Goal: Information Seeking & Learning: Learn about a topic

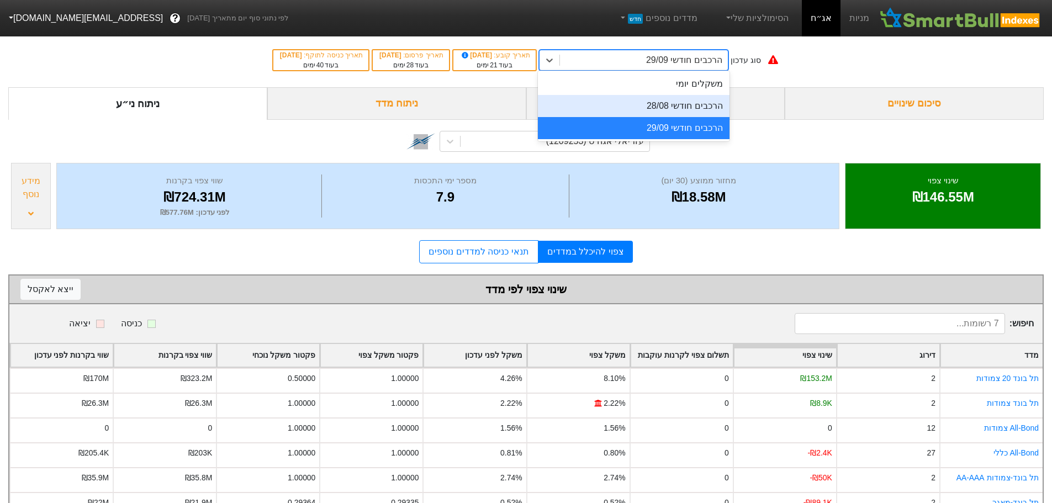
click at [654, 103] on div "הרכבים חודשי 28/08" at bounding box center [634, 106] width 192 height 22
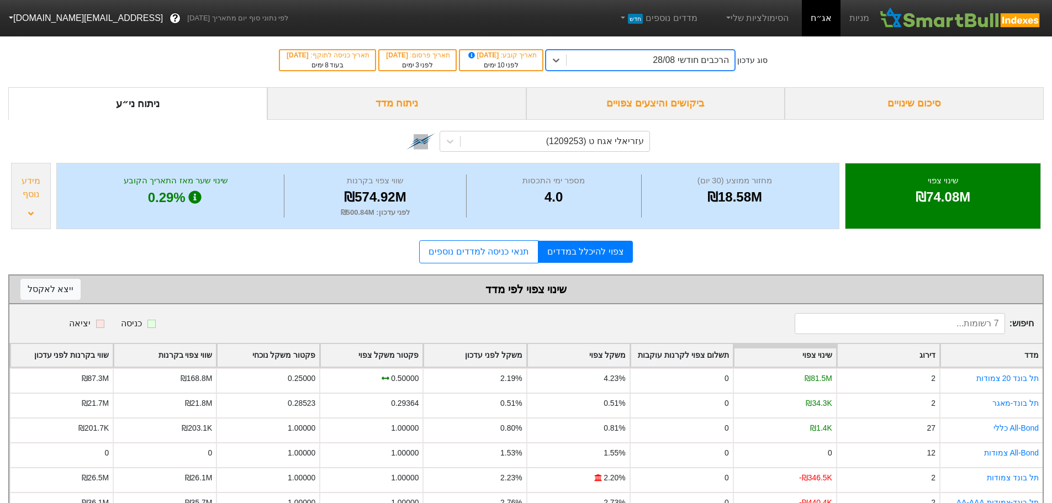
click at [654, 103] on div "ביקושים והיצעים צפויים" at bounding box center [655, 103] width 259 height 33
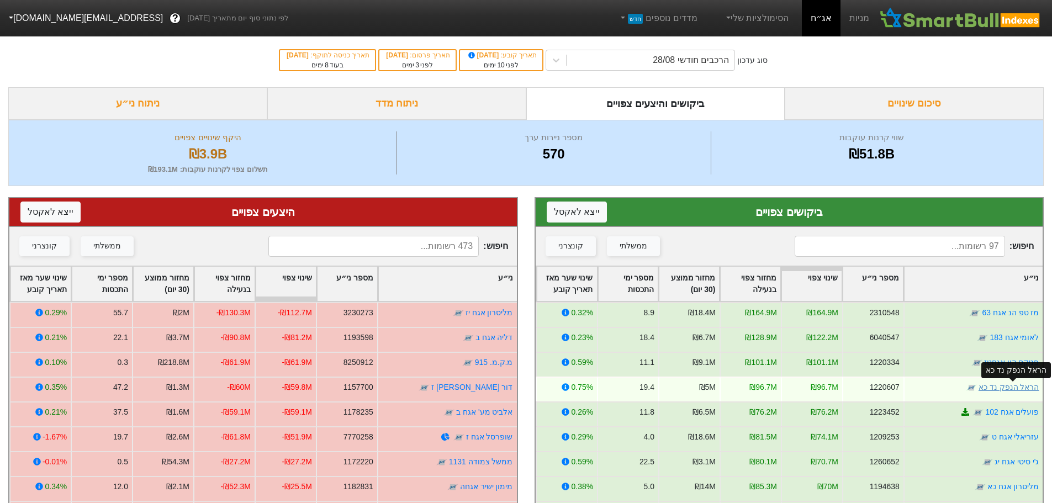
click at [1004, 387] on link "הראל הנפק נד כא" at bounding box center [1008, 387] width 61 height 9
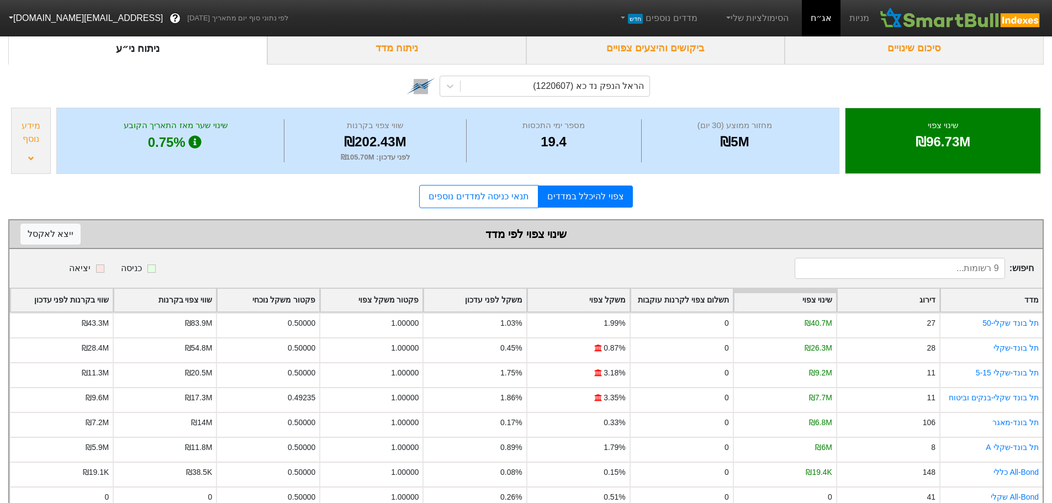
scroll to position [109, 0]
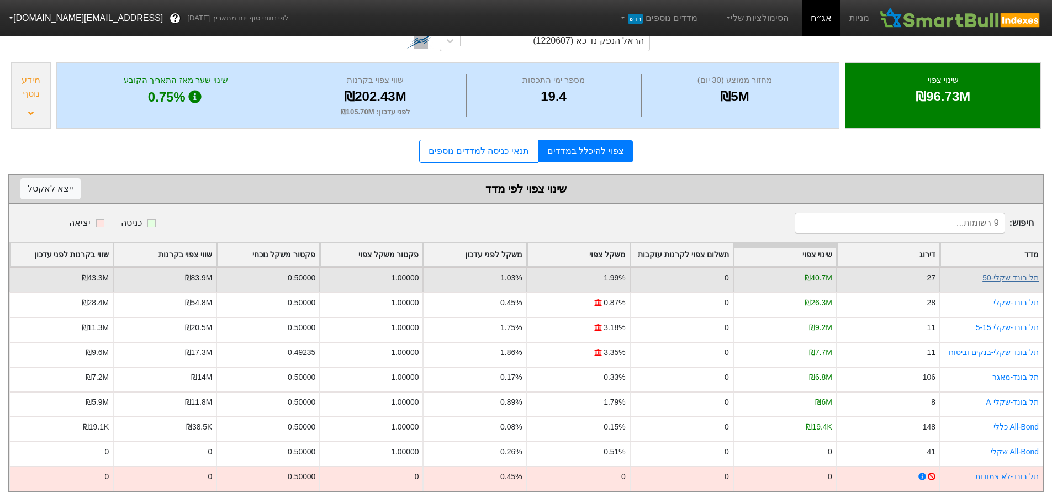
click at [1025, 273] on link "תל בונד שקלי-50" at bounding box center [1010, 277] width 56 height 9
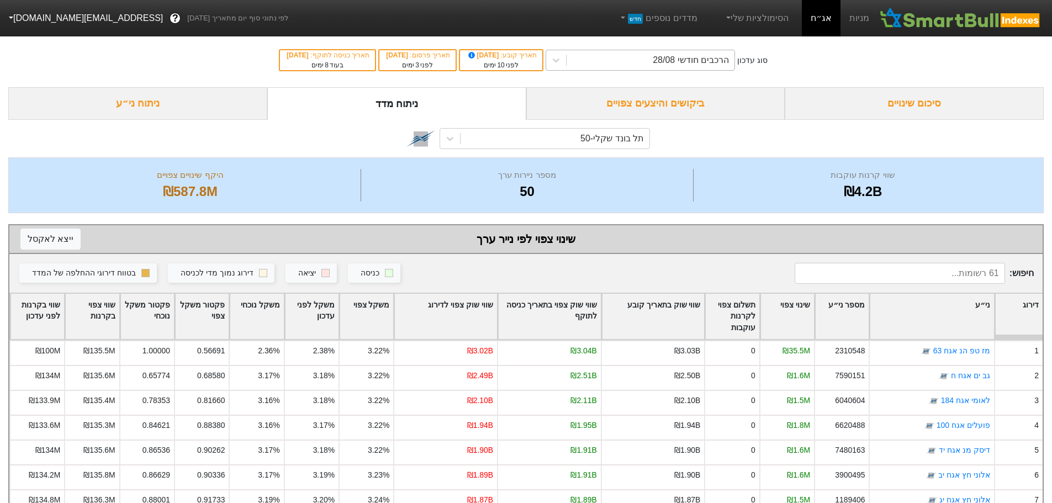
click at [671, 61] on div "הרכבים חודשי 28/08" at bounding box center [691, 60] width 76 height 13
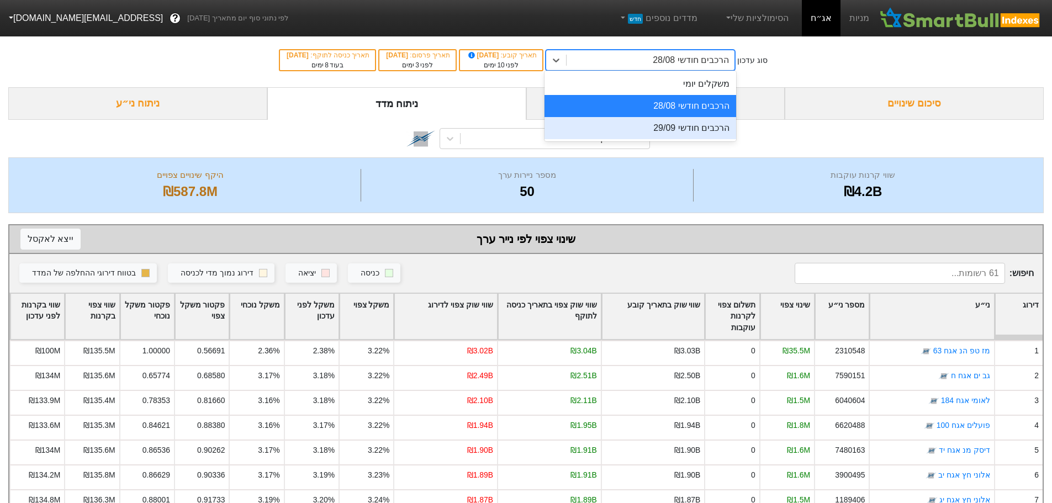
click at [679, 126] on div "הרכבים חודשי 29/09" at bounding box center [640, 128] width 192 height 22
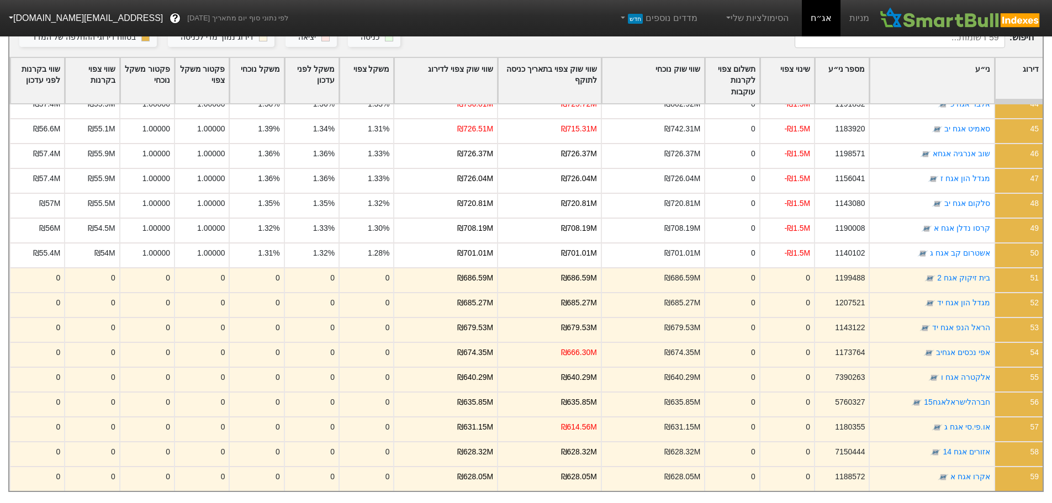
scroll to position [23, 0]
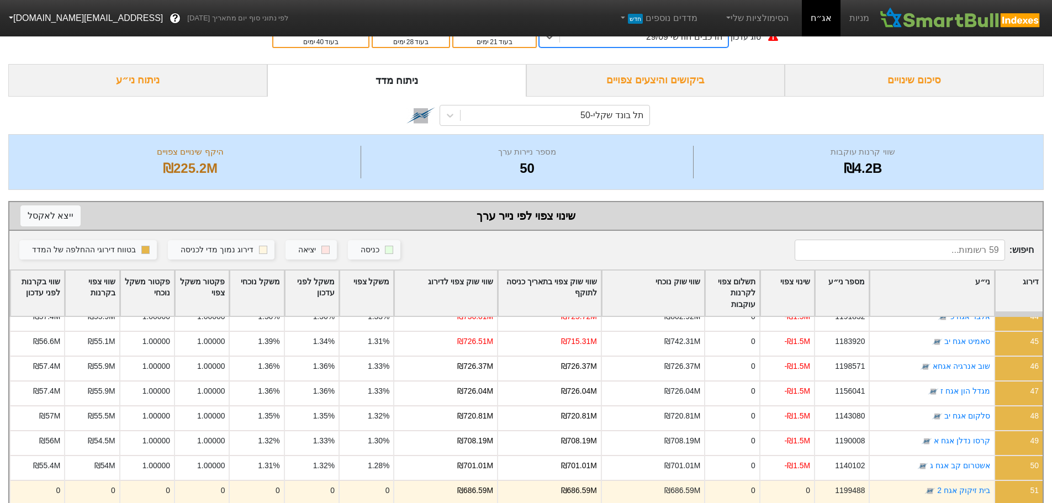
click at [646, 81] on div "ביקושים והיצעים צפויים" at bounding box center [655, 80] width 259 height 33
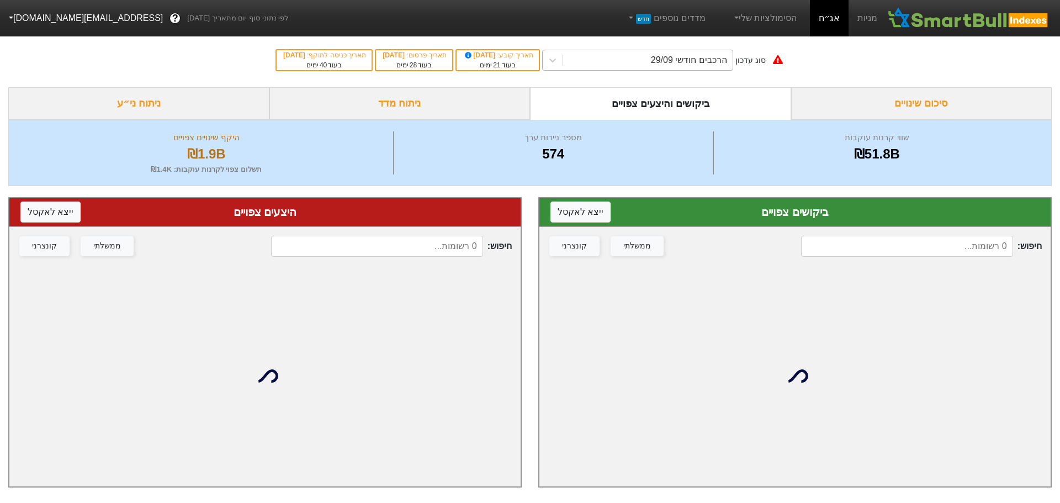
click at [675, 57] on div "הרכבים חודשי 29/09" at bounding box center [689, 60] width 76 height 13
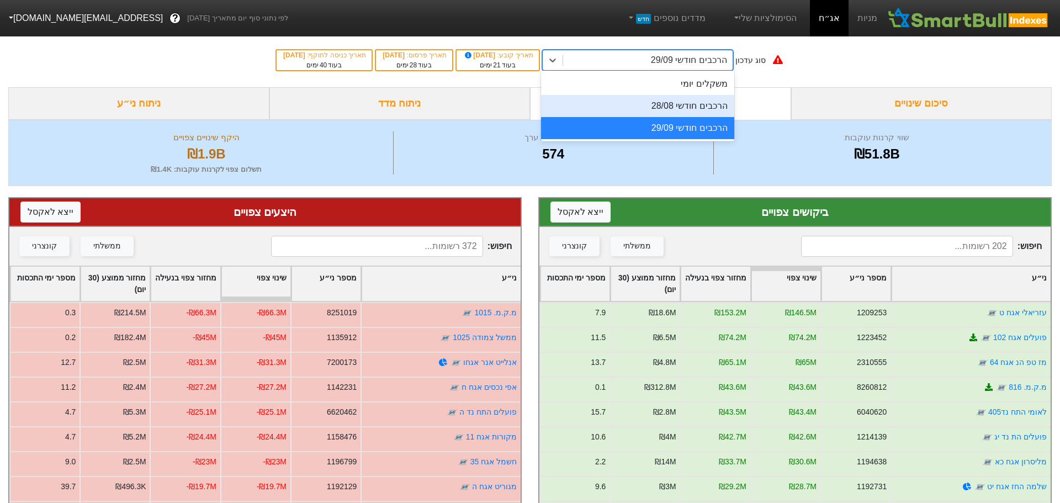
click at [665, 107] on div "הרכבים חודשי 28/08" at bounding box center [637, 106] width 193 height 22
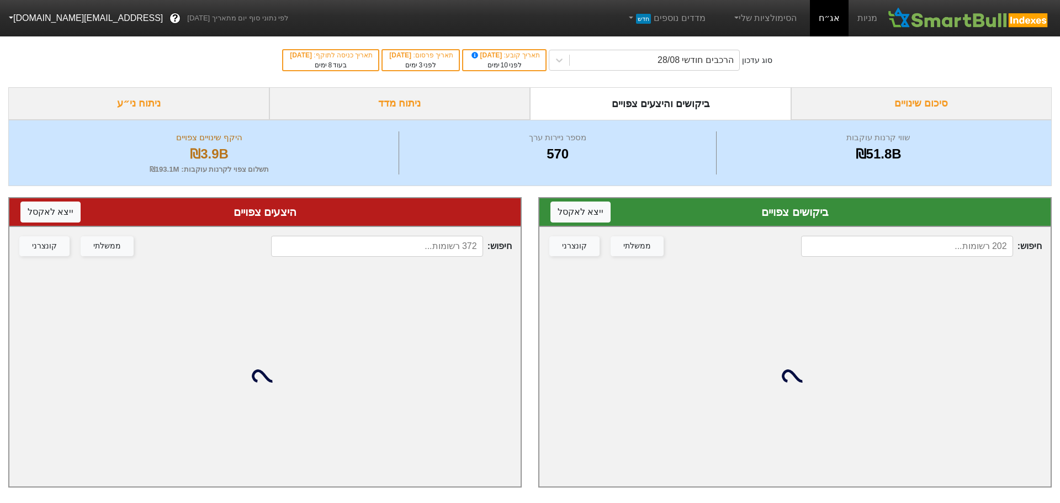
click at [906, 238] on input at bounding box center [907, 246] width 212 height 21
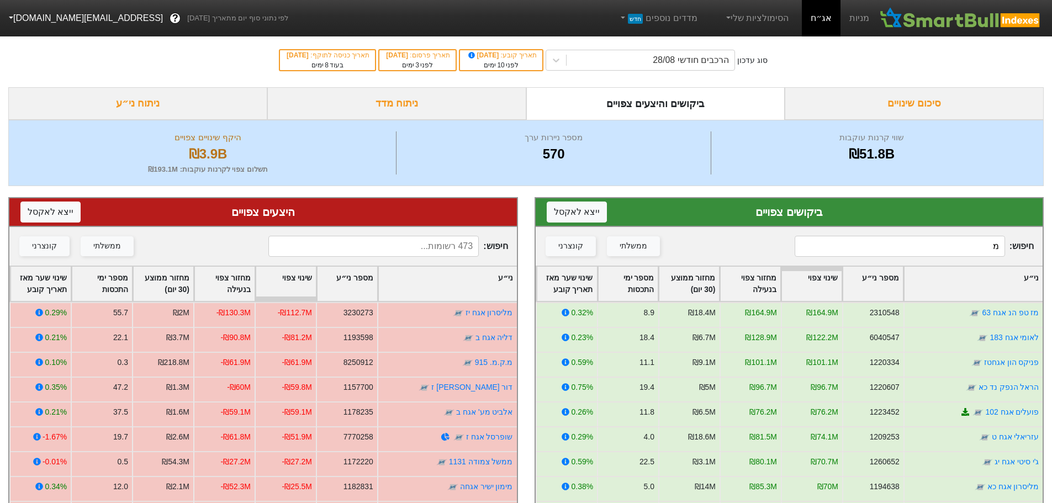
type input "מז"
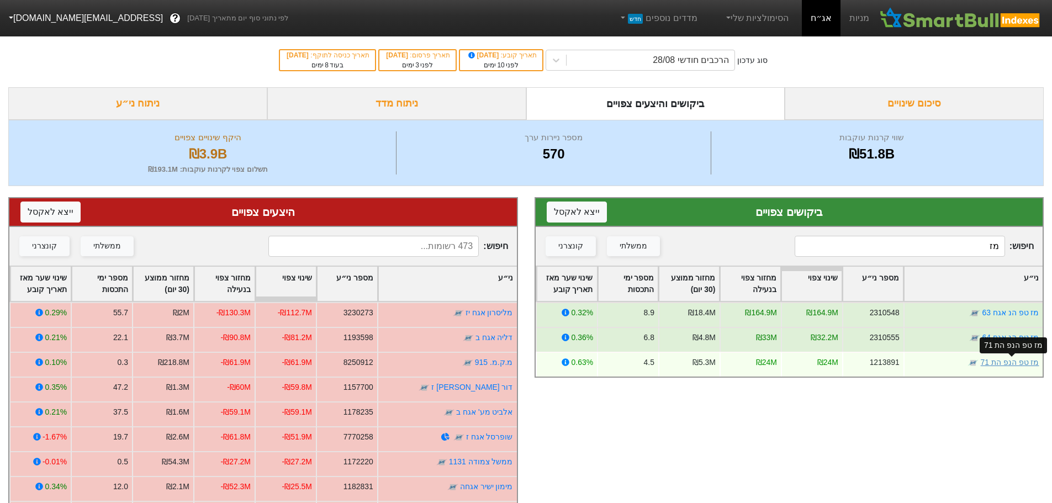
click at [1003, 363] on link "מז טפ הנפ הת 71" at bounding box center [1009, 362] width 59 height 9
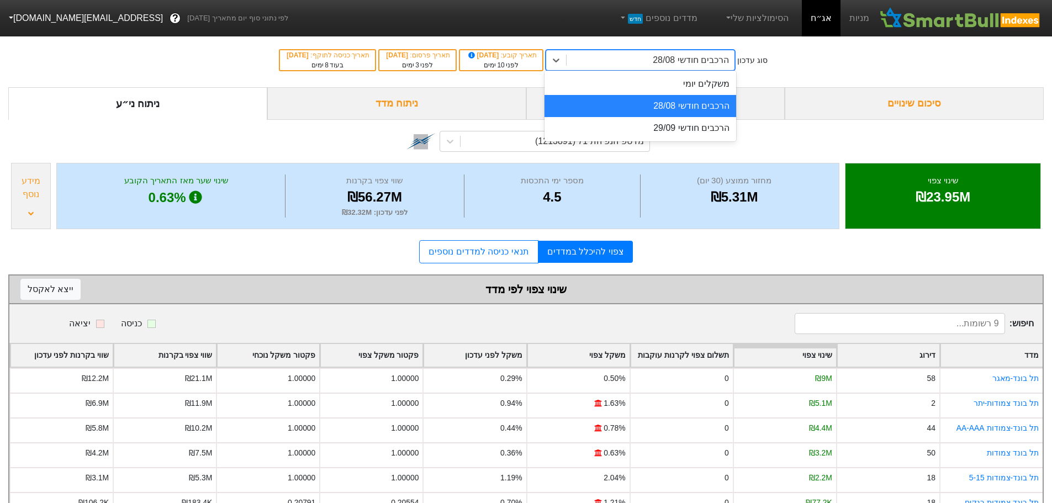
click at [664, 64] on div "הרכבים חודשי 28/08" at bounding box center [651, 60] width 168 height 20
click at [659, 128] on div "הרכבים חודשי 29/09" at bounding box center [640, 128] width 192 height 22
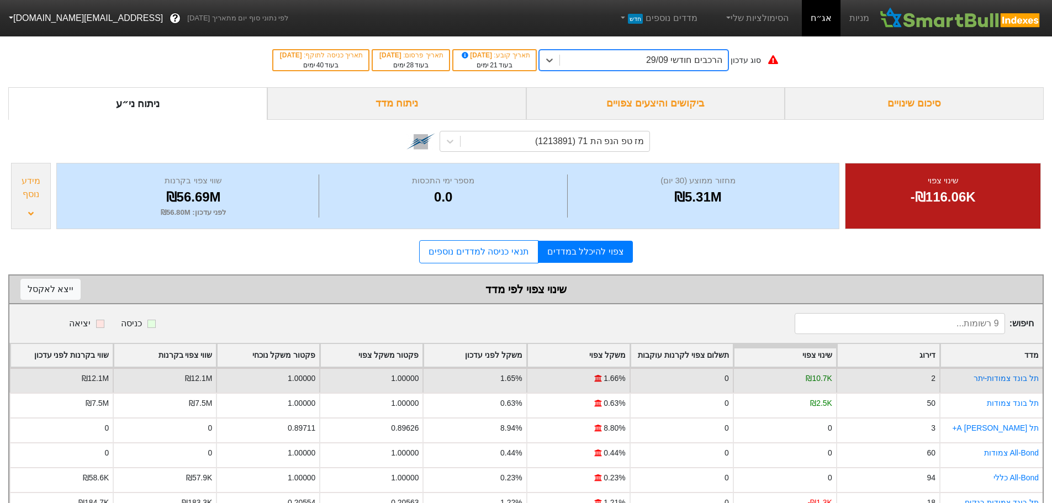
scroll to position [109, 0]
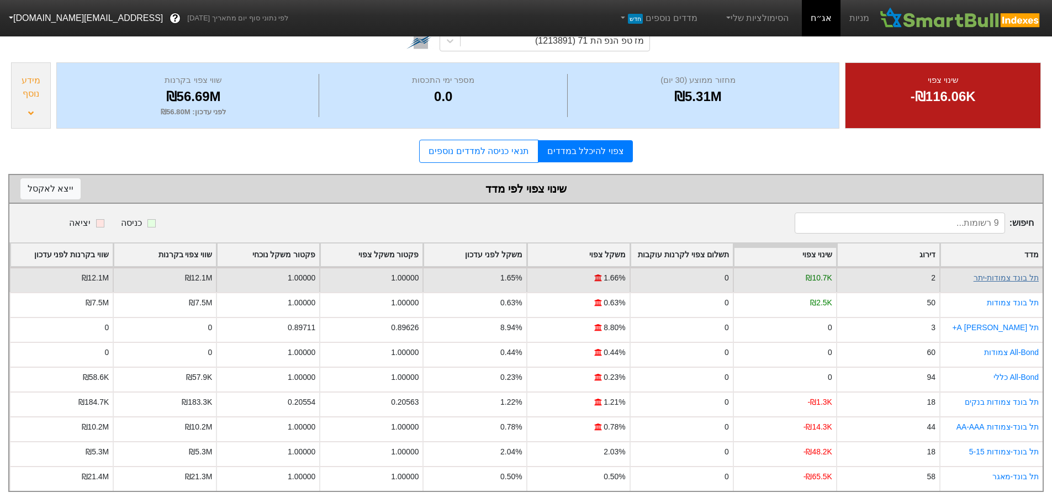
click at [1011, 273] on link "תל בונד צמודות-יתר" at bounding box center [1006, 277] width 65 height 9
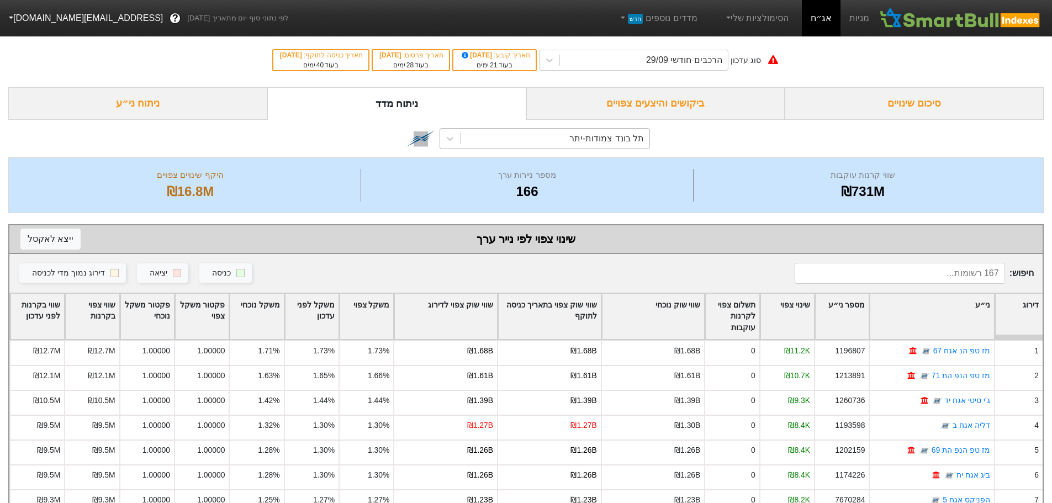
click at [569, 133] on div "תל בונד צמודות-יתר" at bounding box center [555, 139] width 189 height 20
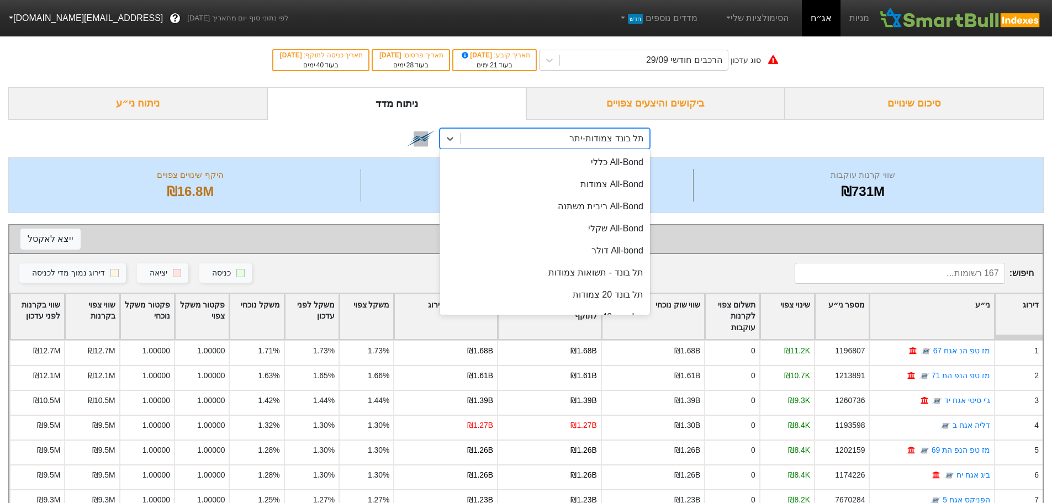
scroll to position [153, 0]
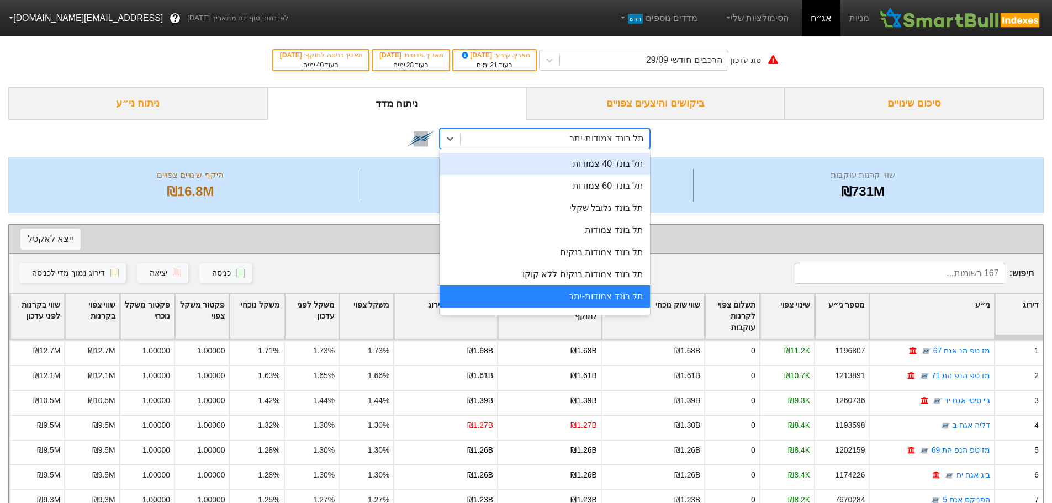
click at [600, 163] on div "תל בונד 40 צמודות" at bounding box center [545, 164] width 210 height 22
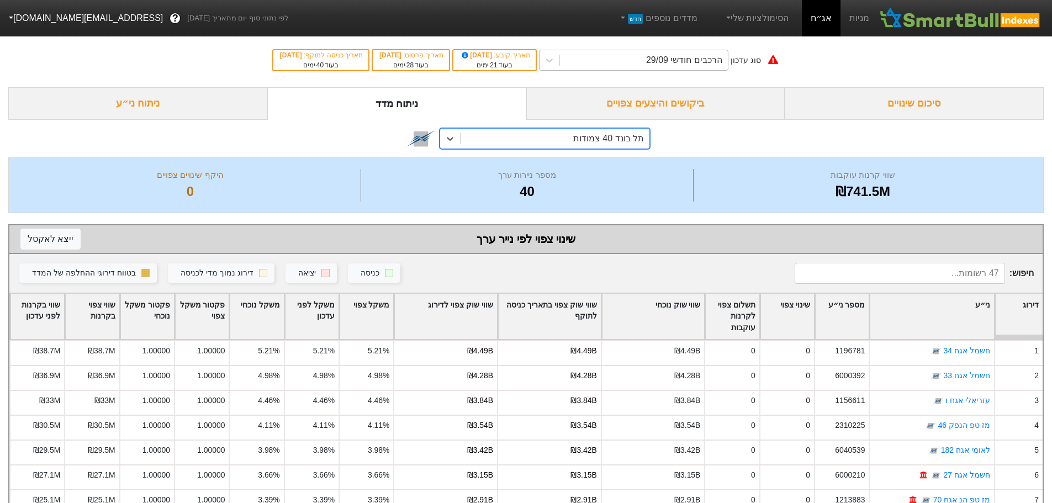
click at [695, 61] on div "הרכבים חודשי 29/09" at bounding box center [684, 60] width 76 height 13
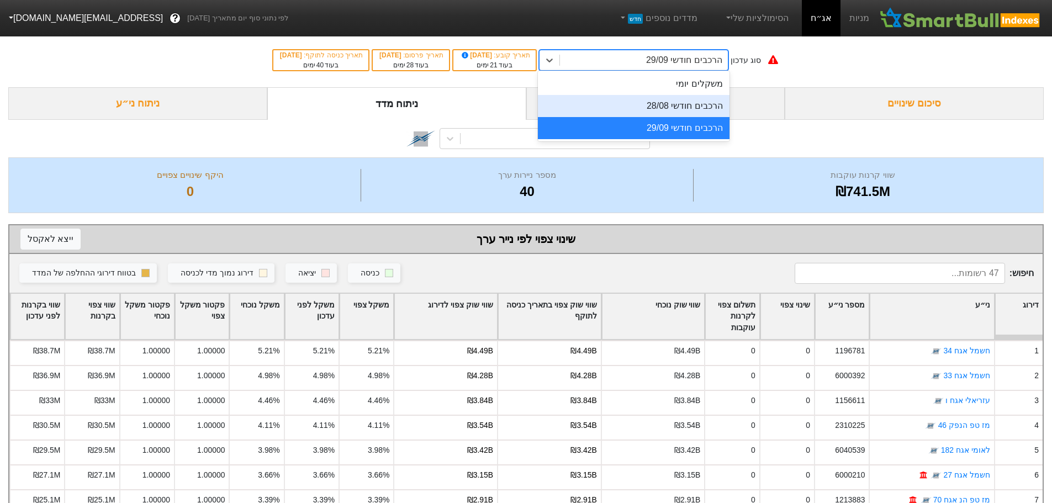
click at [691, 110] on div "הרכבים חודשי 28/08" at bounding box center [634, 106] width 192 height 22
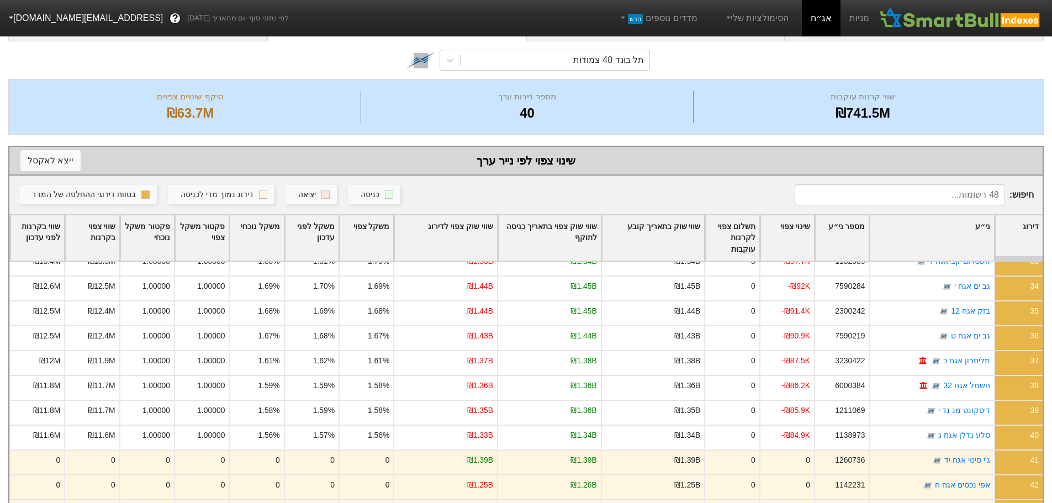
scroll to position [244, 0]
